Goal: Task Accomplishment & Management: Manage account settings

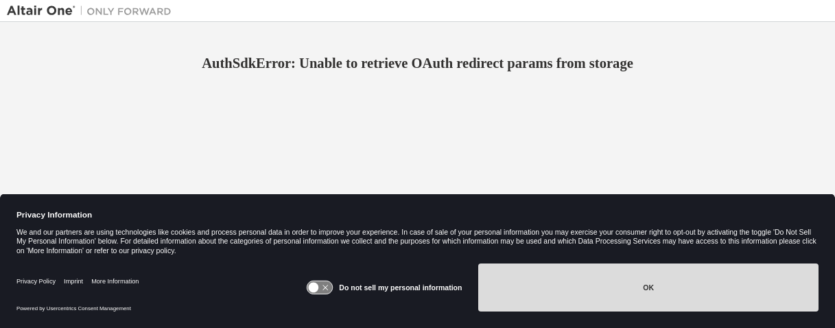
click at [623, 290] on button "OK" at bounding box center [648, 288] width 340 height 48
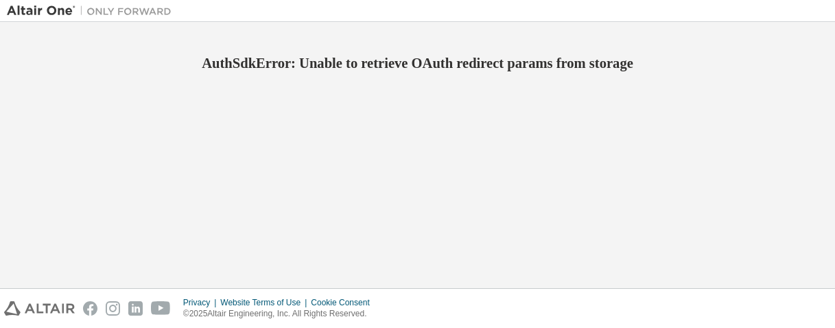
click at [37, 8] on img at bounding box center [93, 11] width 172 height 14
click at [45, 308] on img at bounding box center [39, 308] width 71 height 14
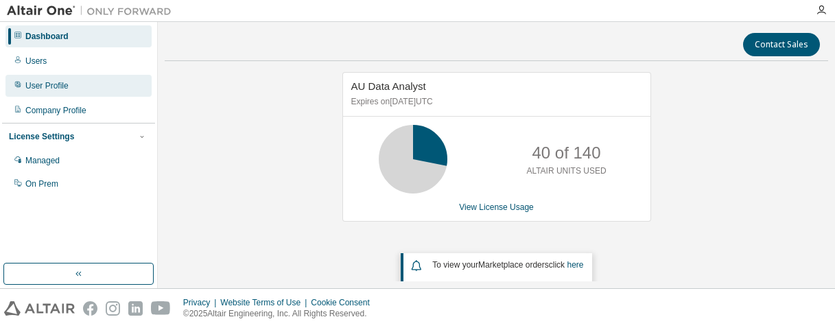
click at [49, 83] on div "User Profile" at bounding box center [46, 85] width 43 height 11
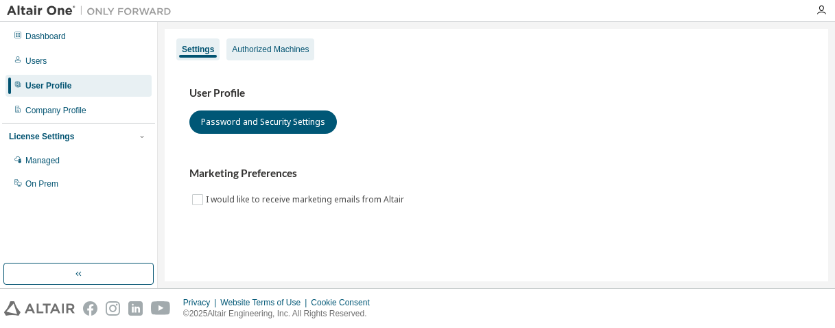
click at [255, 47] on div "Authorized Machines" at bounding box center [270, 49] width 77 height 11
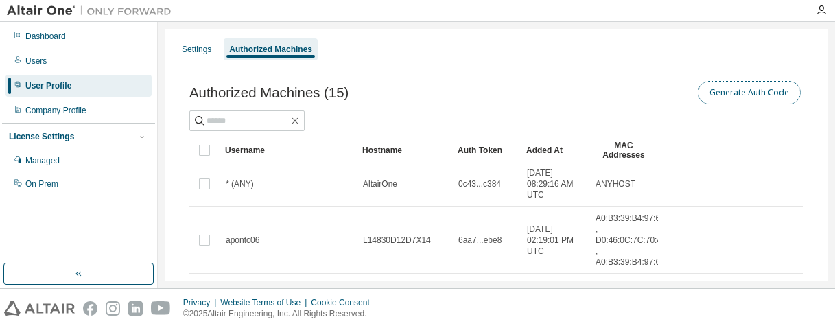
click at [723, 96] on button "Generate Auth Code" at bounding box center [749, 92] width 103 height 23
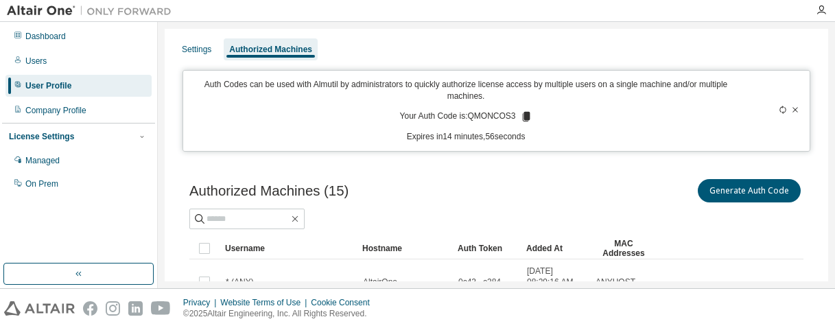
click at [791, 107] on icon at bounding box center [795, 110] width 8 height 8
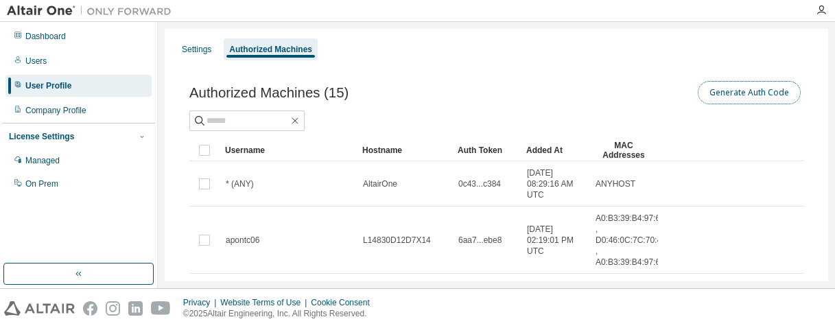
click at [745, 97] on button "Generate Auth Code" at bounding box center [749, 92] width 103 height 23
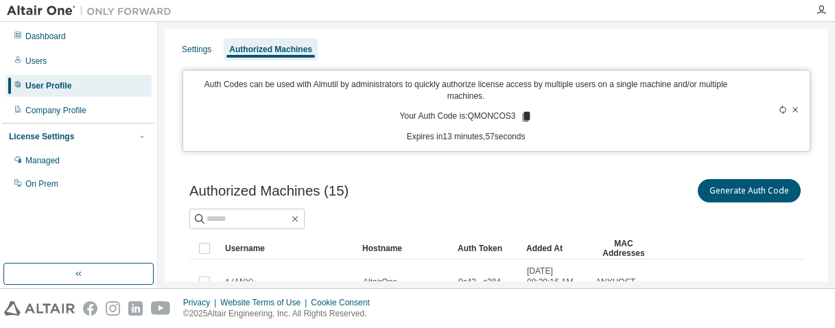
click at [522, 117] on icon at bounding box center [526, 117] width 8 height 10
